Goal: Transaction & Acquisition: Register for event/course

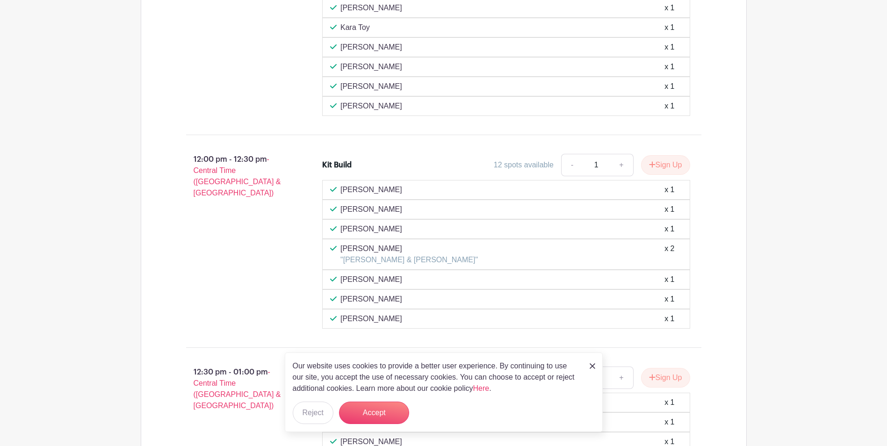
scroll to position [938, 0]
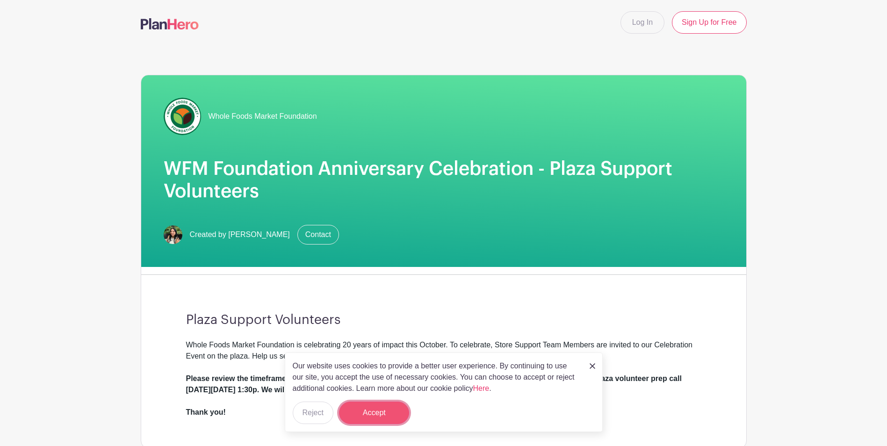
click at [387, 413] on button "Accept" at bounding box center [374, 413] width 70 height 22
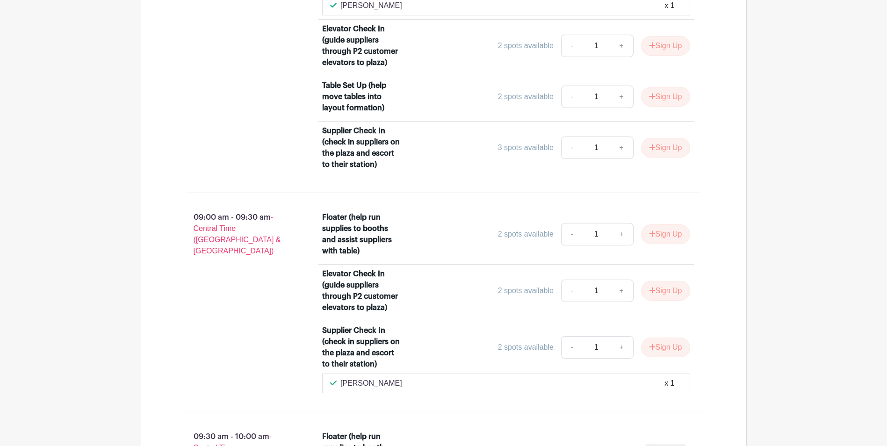
scroll to position [842, 0]
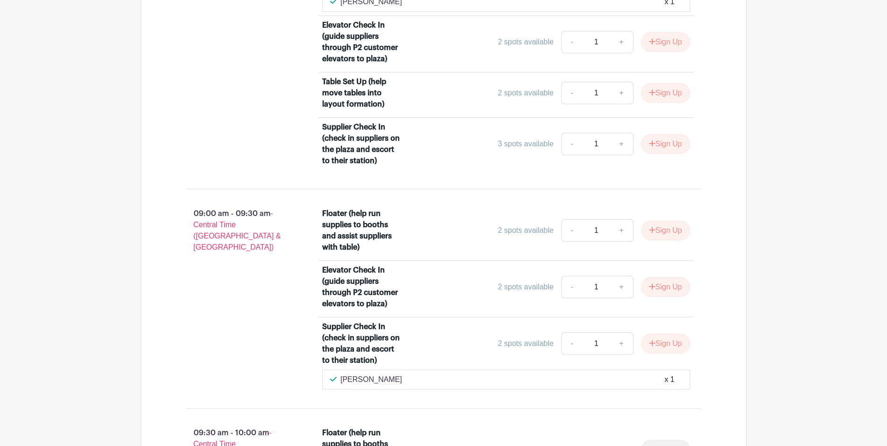
click at [381, 381] on p "[PERSON_NAME]" at bounding box center [372, 379] width 62 height 11
copy div "[PERSON_NAME]"
click at [626, 343] on link "+" at bounding box center [621, 344] width 23 height 22
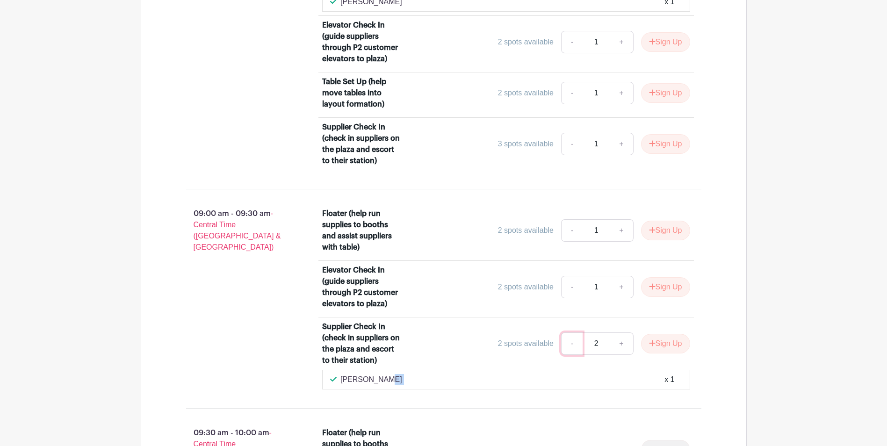
click at [567, 342] on link "-" at bounding box center [572, 344] width 22 height 22
type input "1"
click at [659, 342] on button "Sign Up" at bounding box center [665, 344] width 49 height 20
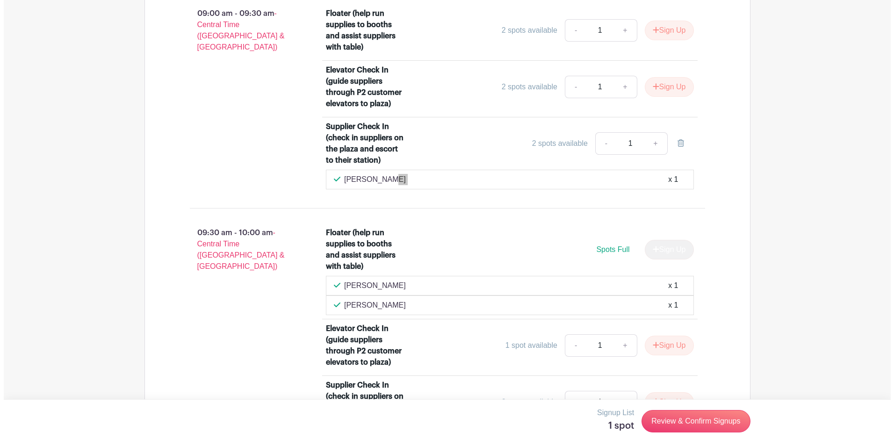
scroll to position [982, 0]
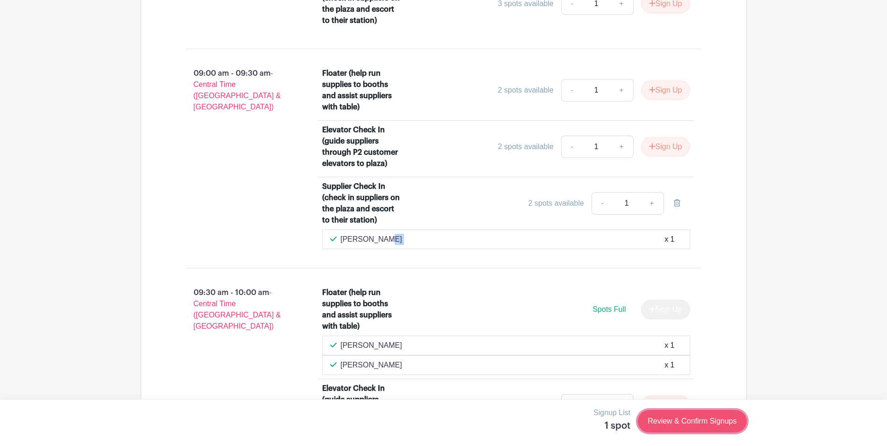
click at [676, 415] on link "Review & Confirm Signups" at bounding box center [692, 421] width 109 height 22
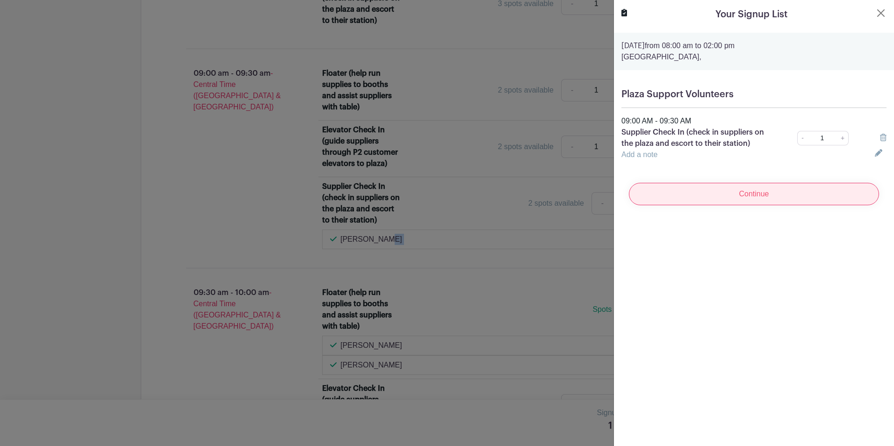
click at [747, 198] on input "Continue" at bounding box center [754, 194] width 250 height 22
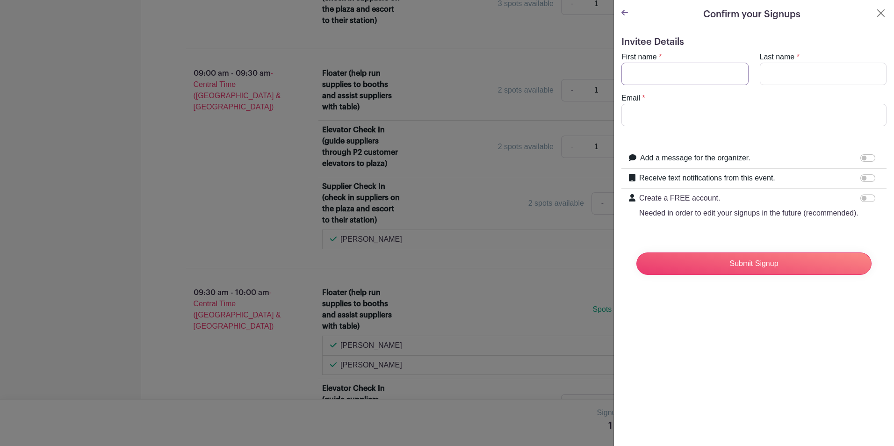
click at [673, 73] on input "First name" at bounding box center [685, 74] width 127 height 22
type input "[PERSON_NAME]"
click at [694, 113] on input "[EMAIL_ADDRESS][DOMAIN_NAME]" at bounding box center [754, 115] width 265 height 22
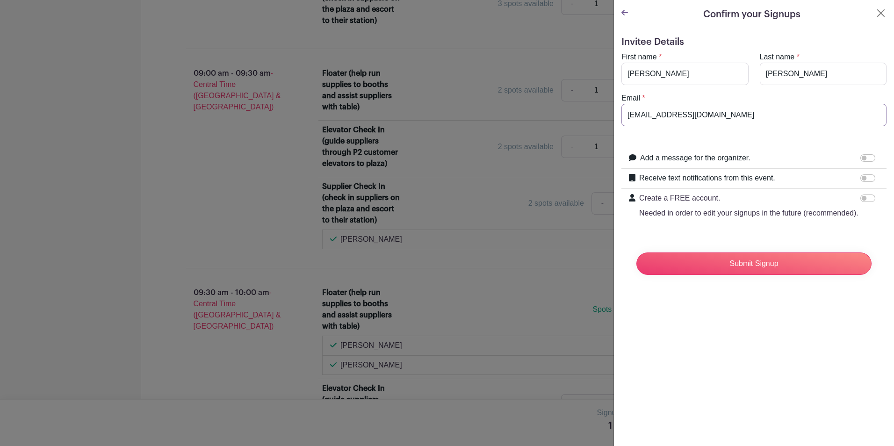
click at [694, 113] on input "[EMAIL_ADDRESS][DOMAIN_NAME]" at bounding box center [754, 115] width 265 height 22
type input "[PERSON_NAME][EMAIL_ADDRESS][PERSON_NAME][DOMAIN_NAME]"
click at [861, 179] on input "Receive text notifications from this event." at bounding box center [868, 177] width 15 height 7
checkbox input "true"
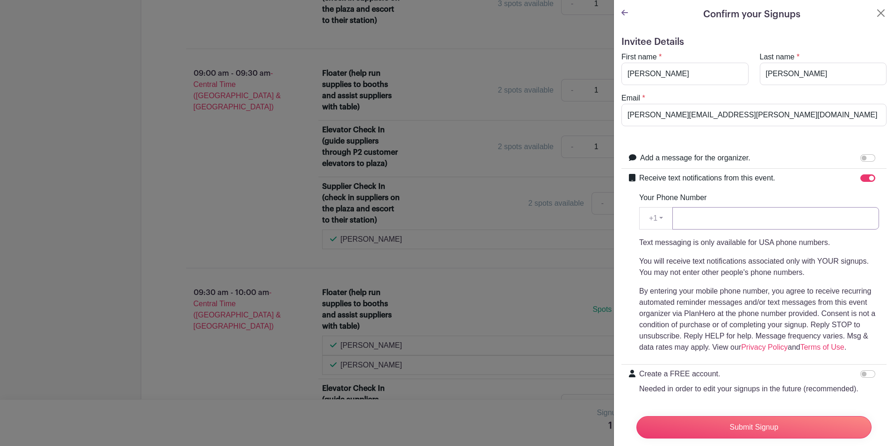
click at [722, 213] on input "Your Phone Number" at bounding box center [776, 218] width 207 height 22
type input "2106011134"
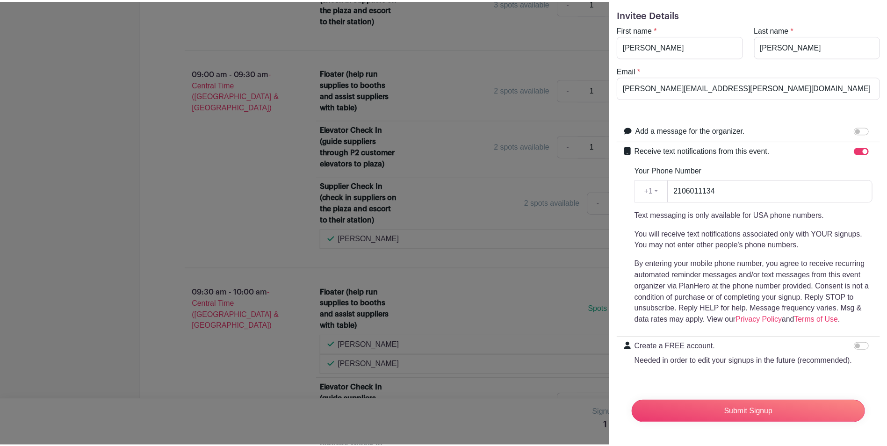
scroll to position [45, 0]
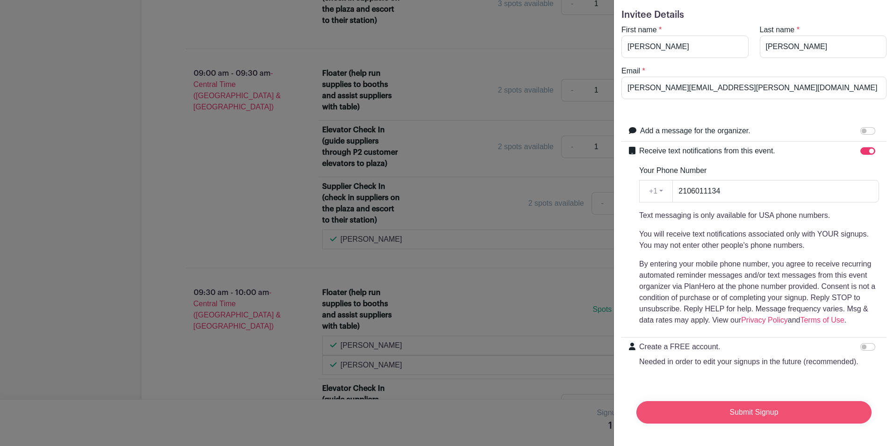
click at [744, 406] on input "Submit Signup" at bounding box center [754, 412] width 235 height 22
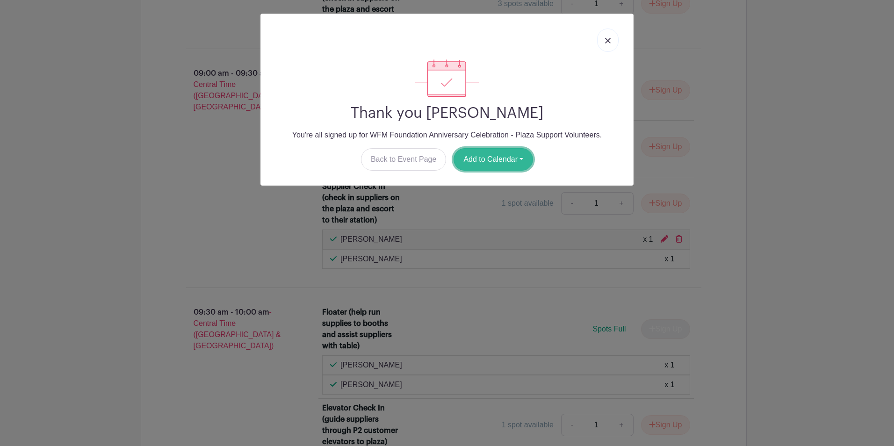
click at [501, 161] on button "Add to Calendar" at bounding box center [494, 159] width 80 height 22
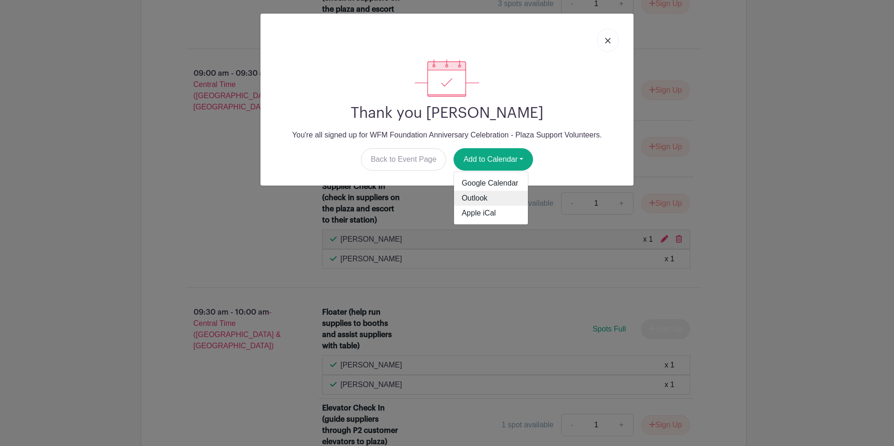
click at [478, 200] on link "Outlook" at bounding box center [491, 198] width 74 height 15
click at [604, 41] on link at bounding box center [608, 40] width 22 height 23
